Goal: Find specific page/section: Find specific page/section

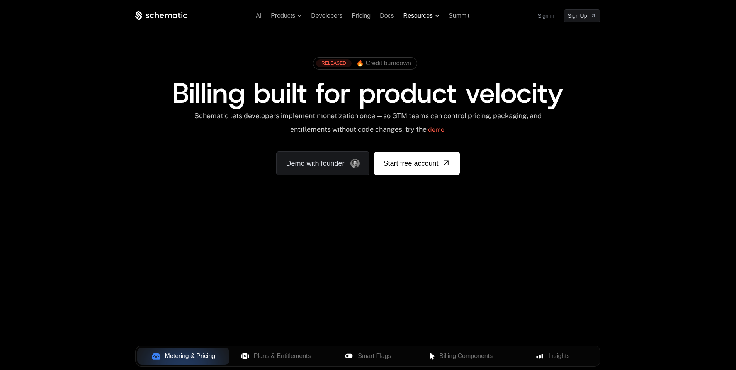
click at [439, 18] on span "Resources" at bounding box center [421, 15] width 36 height 7
click at [439, 15] on icon at bounding box center [437, 16] width 4 height 2
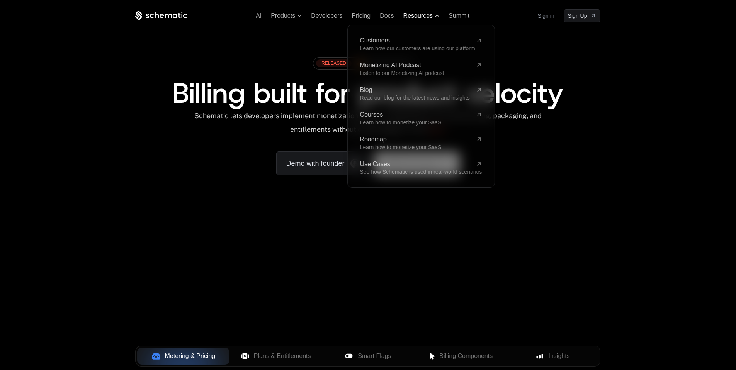
click at [439, 15] on icon at bounding box center [437, 16] width 4 height 2
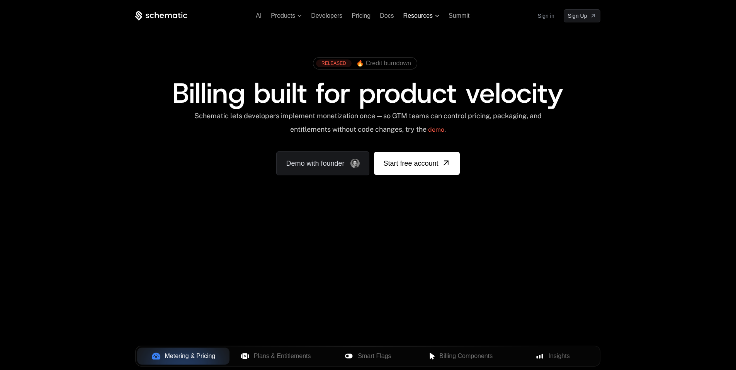
click at [428, 15] on span "Resources" at bounding box center [417, 15] width 29 height 7
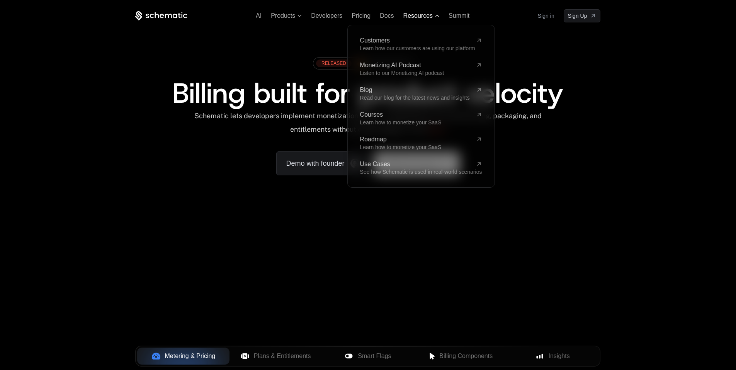
click at [428, 15] on span "Resources" at bounding box center [417, 15] width 29 height 7
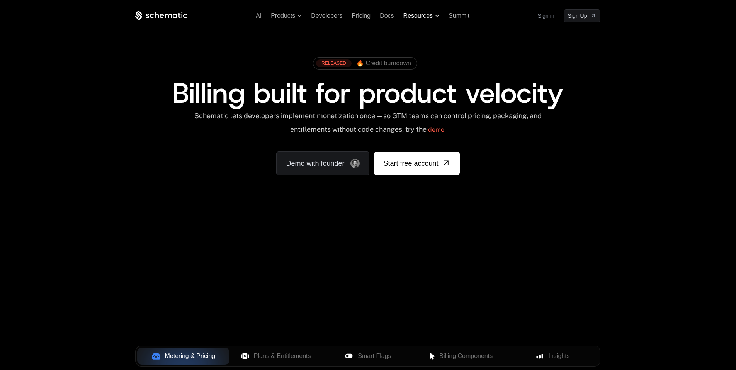
click at [428, 15] on span "Resources" at bounding box center [417, 15] width 29 height 7
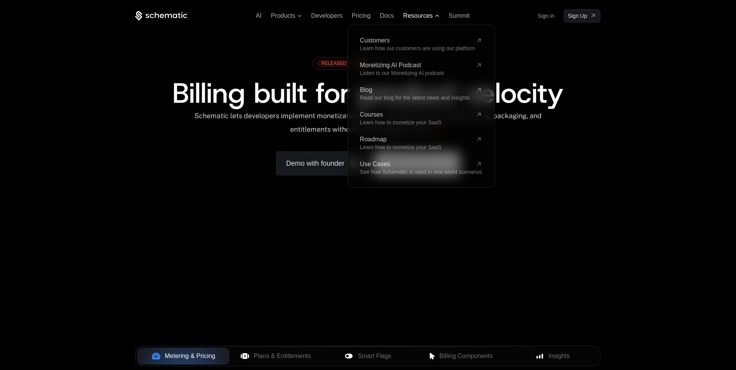
click at [428, 15] on span "Resources" at bounding box center [417, 15] width 29 height 7
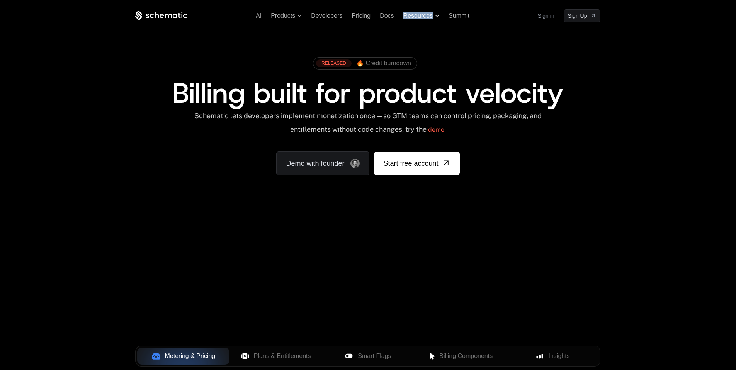
click at [428, 15] on span "Resources" at bounding box center [417, 15] width 29 height 7
click at [367, 64] on span "🔥 Credit burndown" at bounding box center [383, 63] width 55 height 7
